Goal: Navigation & Orientation: Find specific page/section

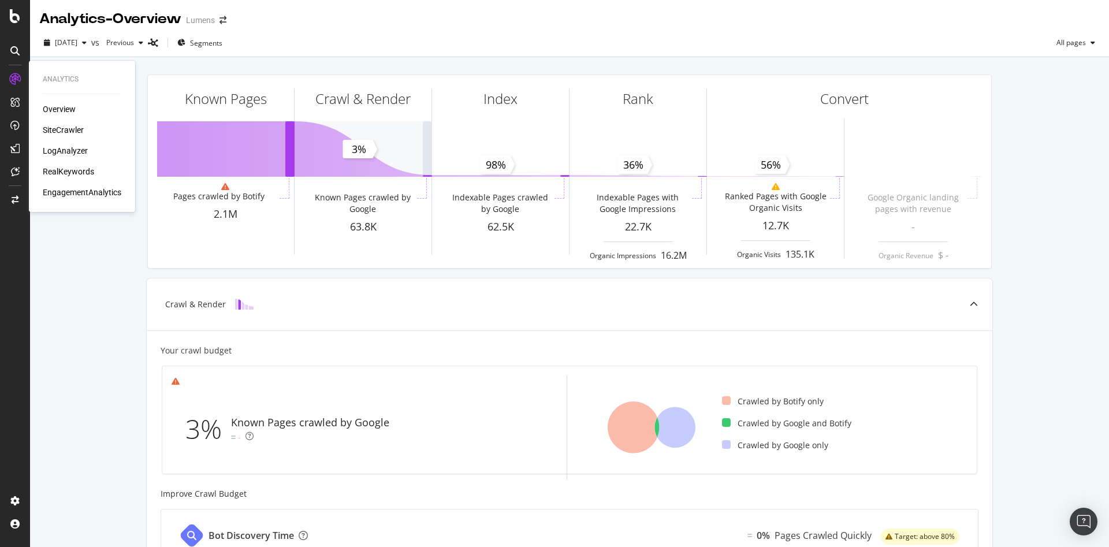
click at [68, 123] on div "Overview SiteCrawler LogAnalyzer RealKeywords EngagementAnalytics" at bounding box center [82, 150] width 79 height 95
click at [68, 127] on div "SiteCrawler" at bounding box center [63, 130] width 41 height 12
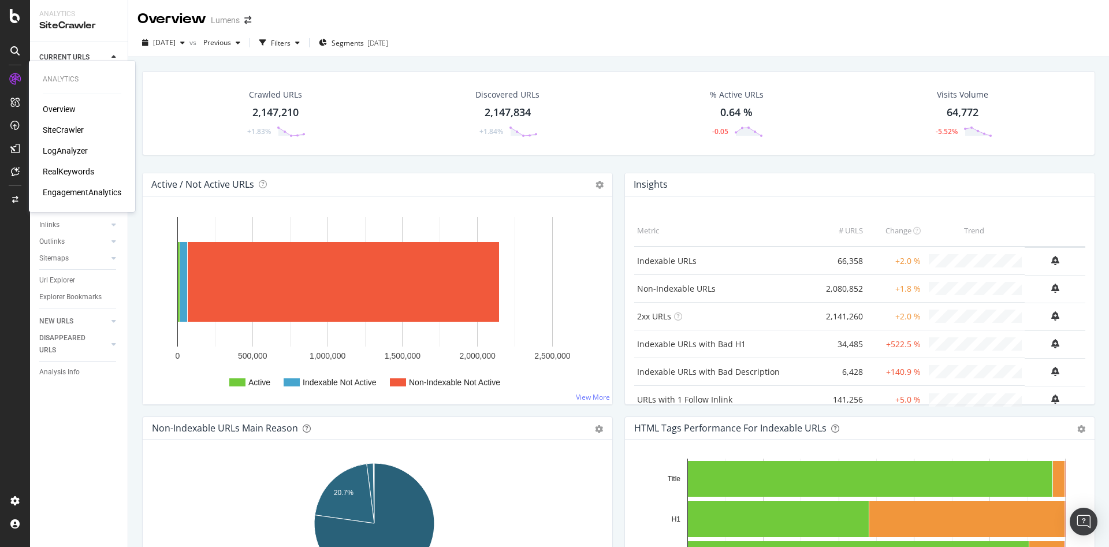
click at [71, 145] on div "LogAnalyzer" at bounding box center [65, 151] width 45 height 12
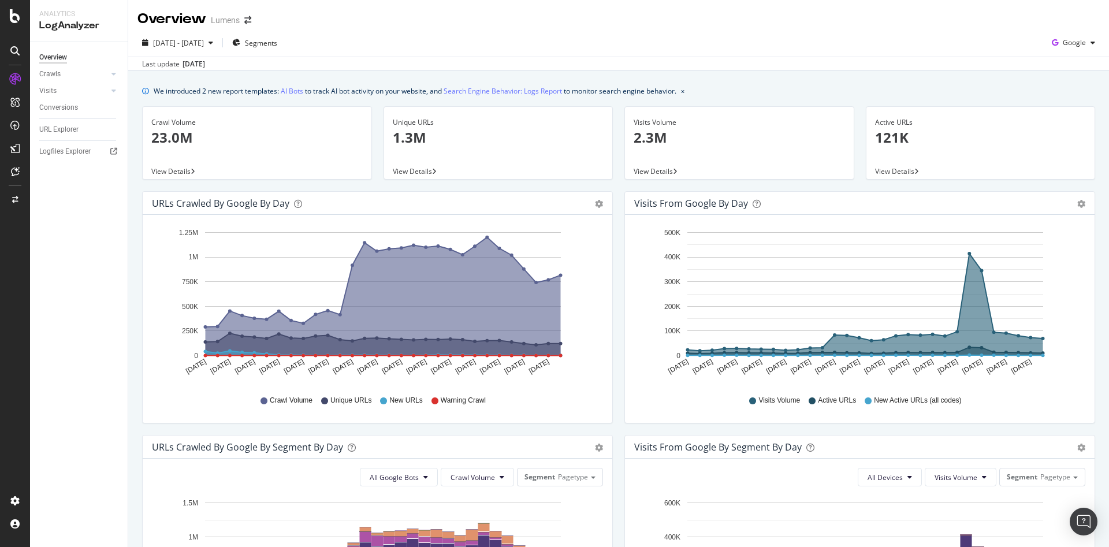
scroll to position [152, 0]
